Goal: Transaction & Acquisition: Download file/media

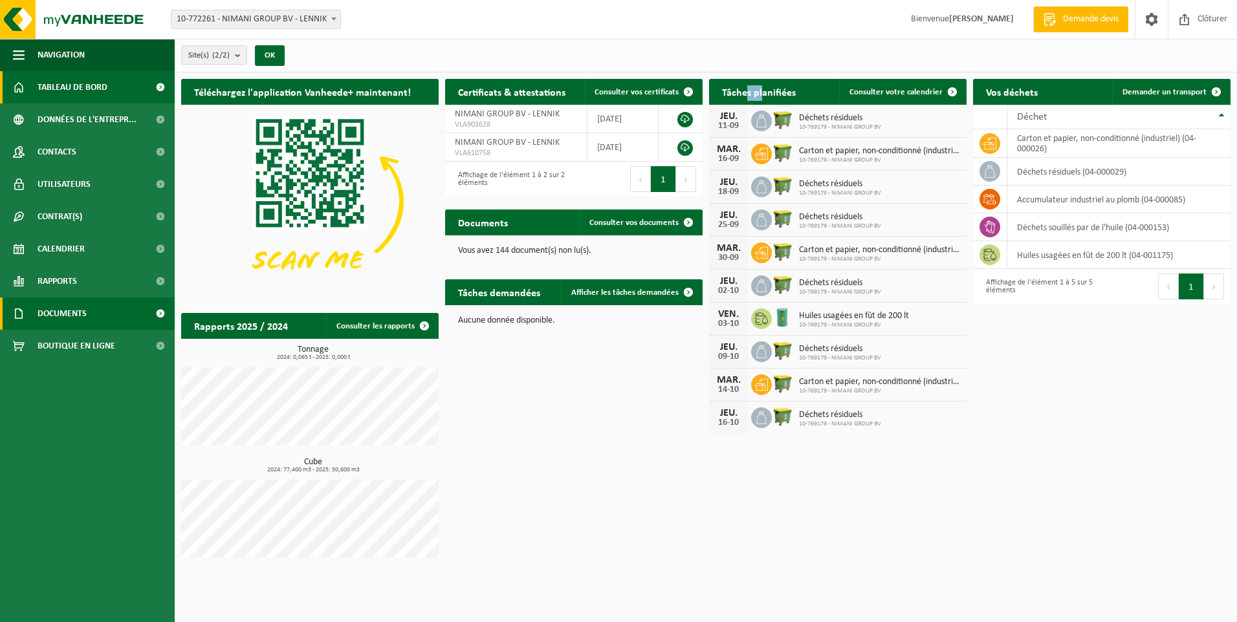
click at [63, 316] on span "Documents" at bounding box center [62, 314] width 49 height 32
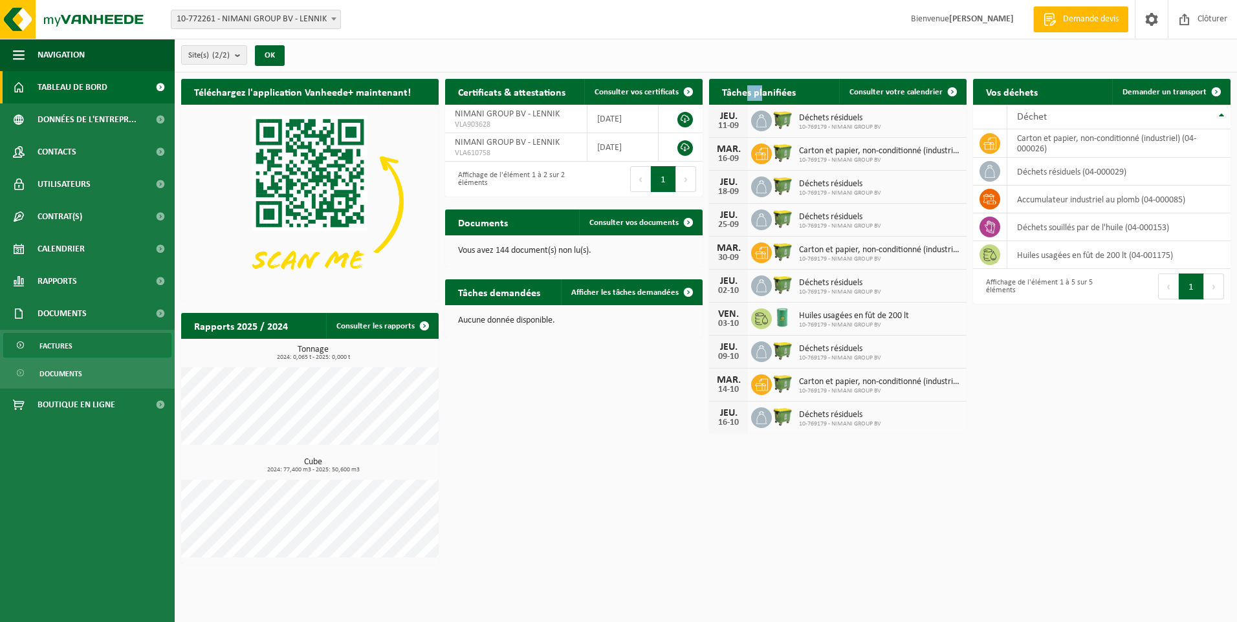
click at [67, 338] on span "Factures" at bounding box center [55, 346] width 33 height 25
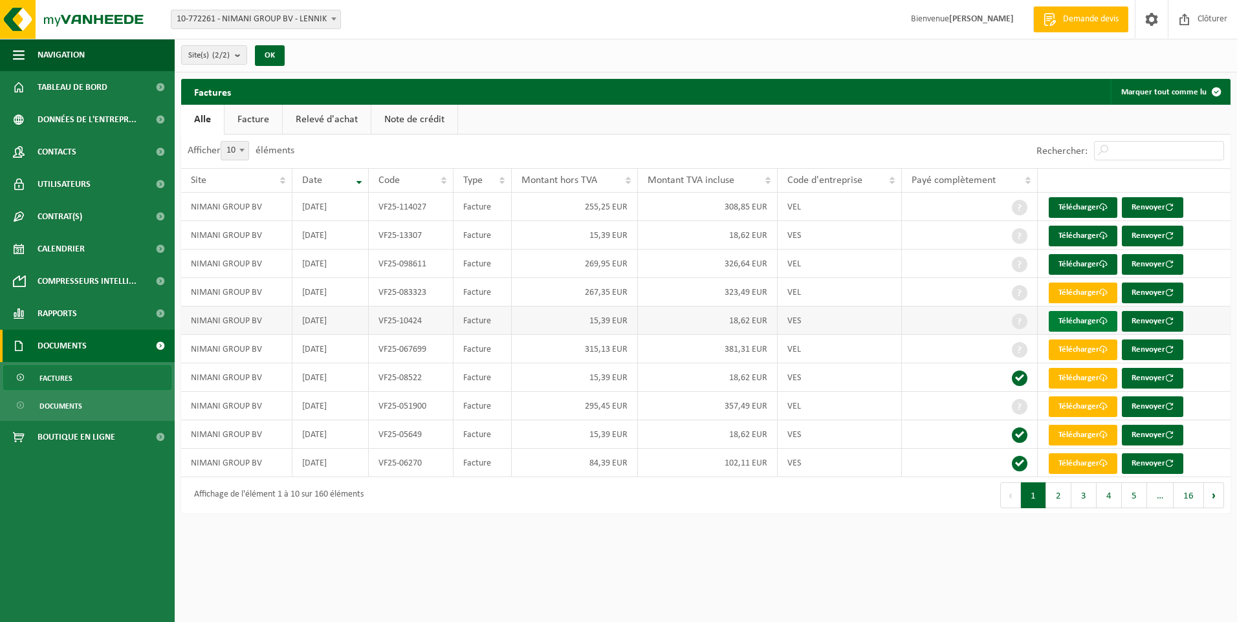
click at [1085, 327] on link "Télécharger" at bounding box center [1083, 321] width 69 height 21
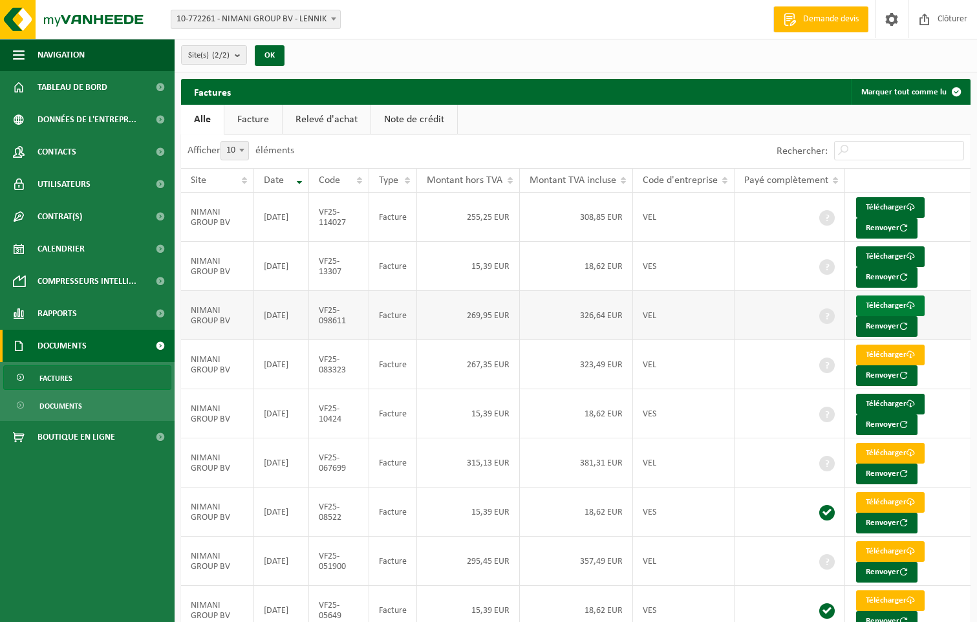
click at [893, 305] on link "Télécharger" at bounding box center [890, 306] width 69 height 21
click at [885, 252] on link "Télécharger" at bounding box center [890, 256] width 69 height 21
click at [883, 206] on link "Télécharger" at bounding box center [890, 207] width 69 height 21
click at [69, 91] on span "Tableau de bord" at bounding box center [73, 87] width 70 height 32
